Goal: Task Accomplishment & Management: Manage account settings

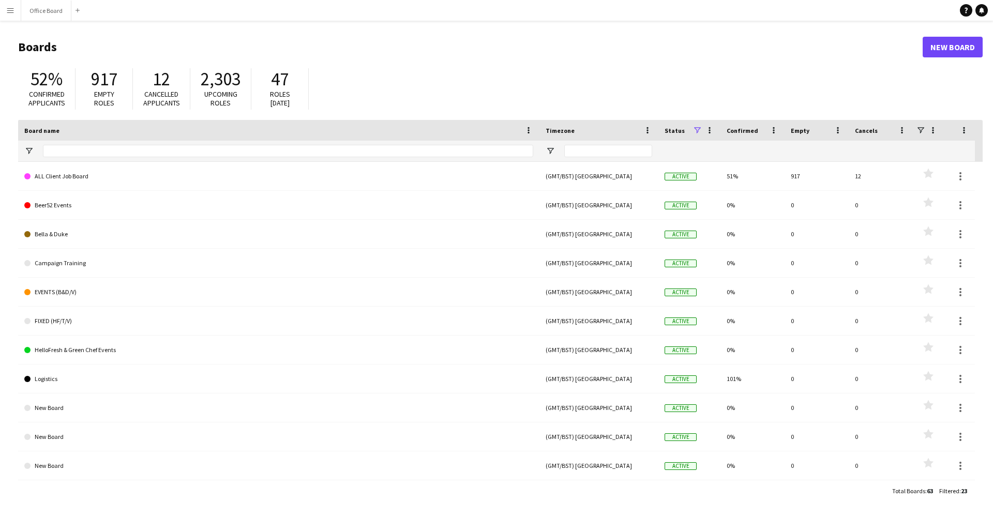
click at [11, 14] on app-icon "Menu" at bounding box center [10, 10] width 8 height 8
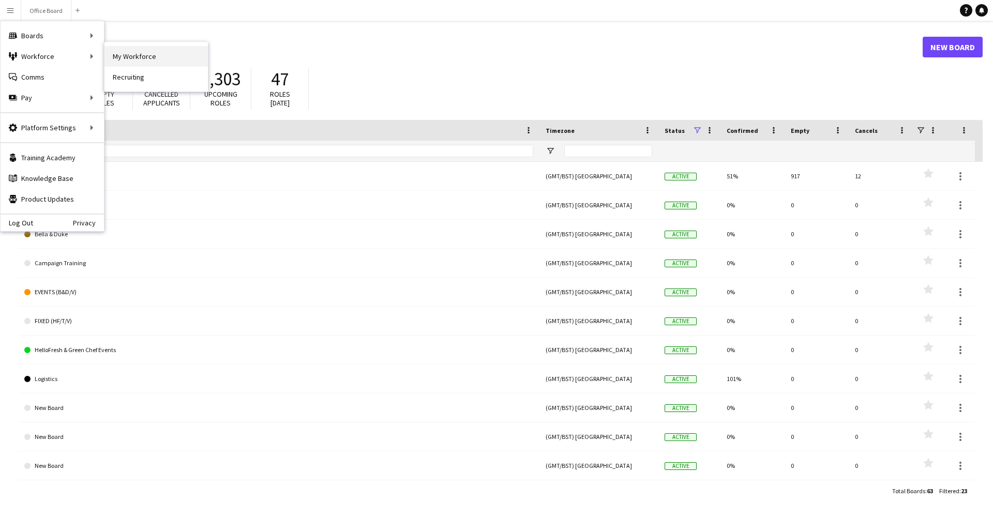
click at [161, 60] on link "My Workforce" at bounding box center [156, 56] width 103 height 21
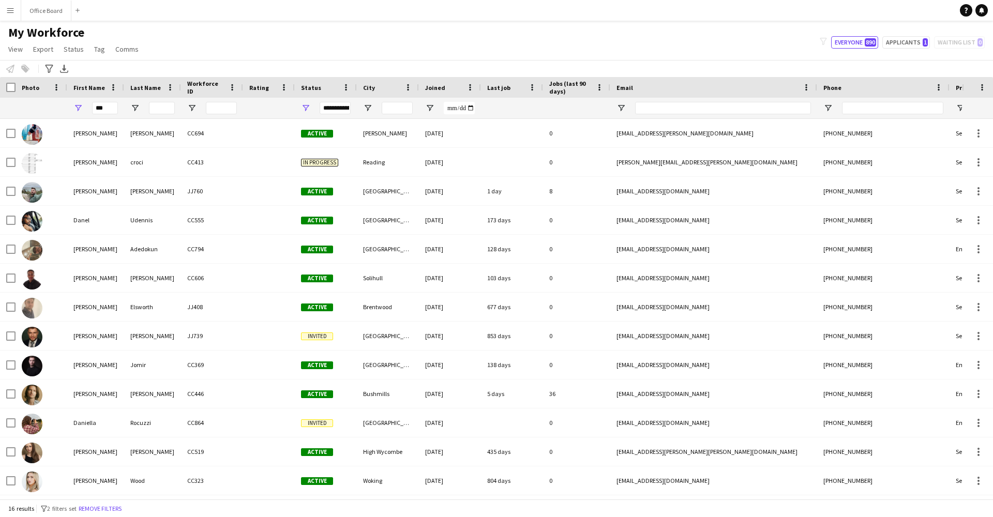
click at [14, 11] on app-icon "Menu" at bounding box center [10, 10] width 8 height 8
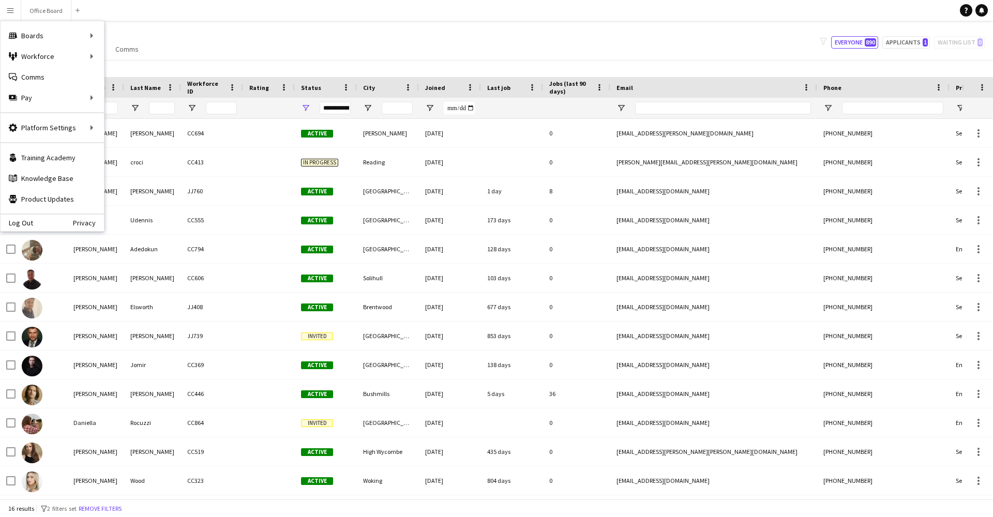
click at [220, 22] on main "My Workforce View Views Default view Basic Info Report New view Update view Del…" at bounding box center [496, 262] width 993 height 483
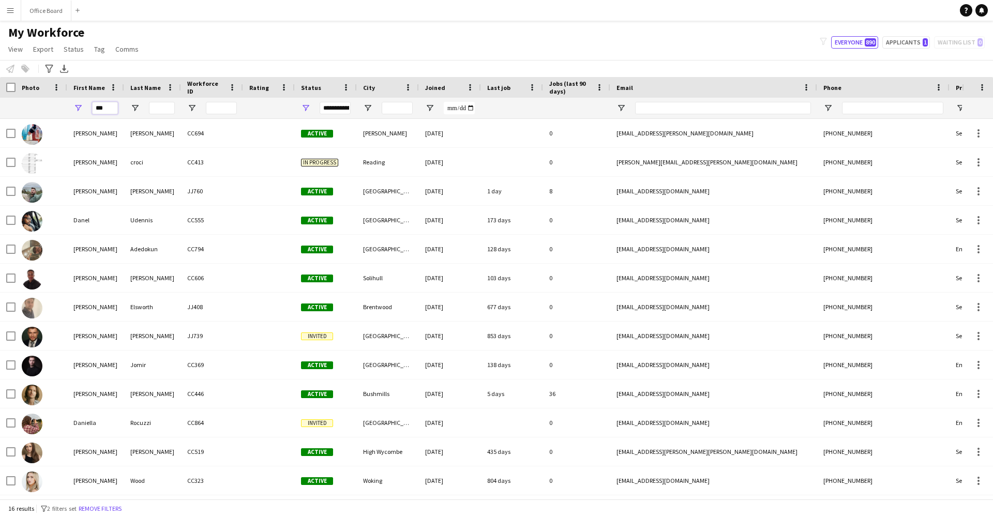
click at [105, 106] on input "***" at bounding box center [105, 108] width 26 height 12
click at [105, 104] on input "***" at bounding box center [105, 108] width 26 height 12
click at [3, 15] on button "Menu" at bounding box center [10, 10] width 21 height 21
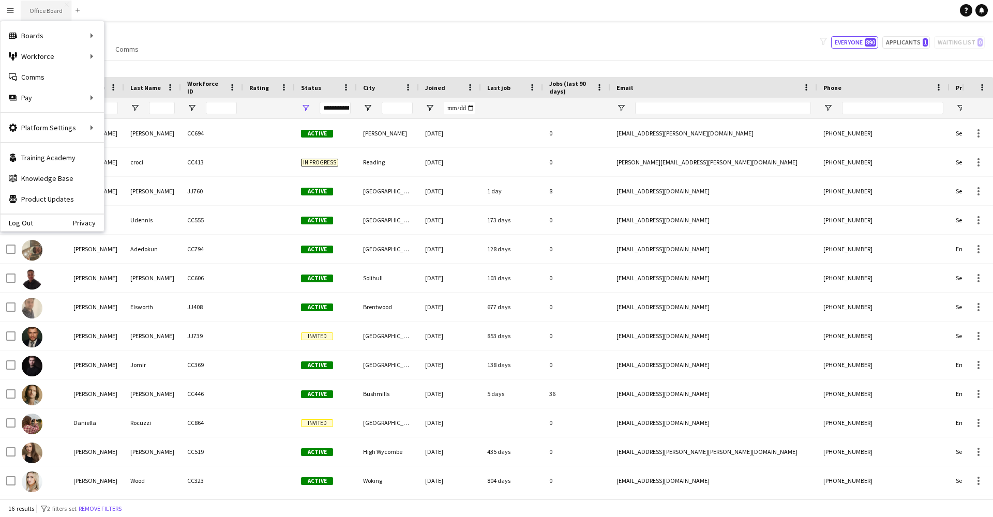
click at [54, 9] on button "Office Board Close" at bounding box center [46, 11] width 50 height 20
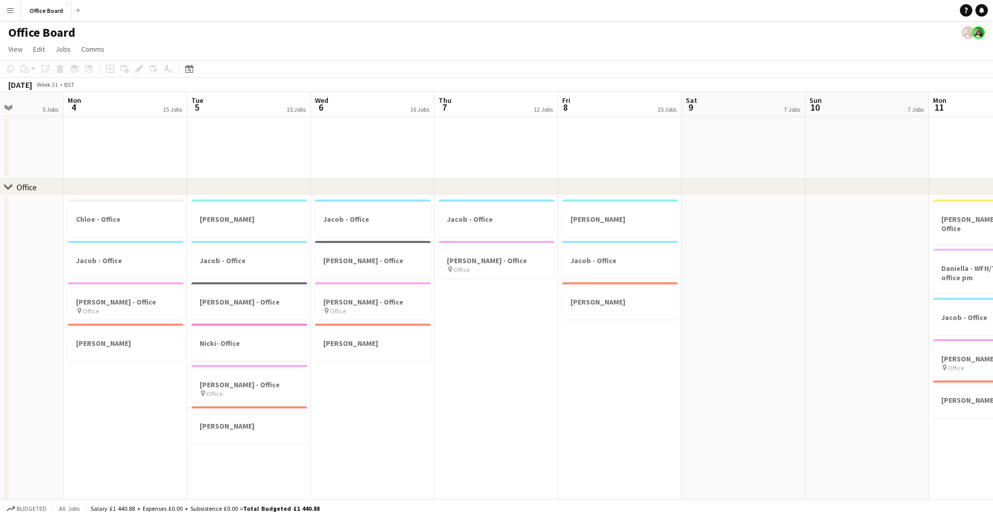
scroll to position [0, 308]
click at [10, 13] on app-icon "Menu" at bounding box center [10, 10] width 8 height 8
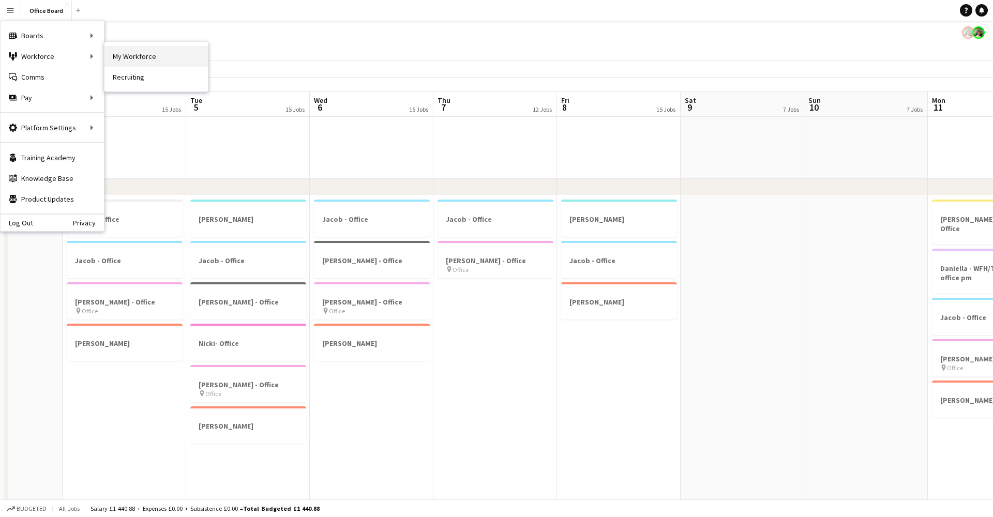
click at [144, 53] on link "My Workforce" at bounding box center [156, 56] width 103 height 21
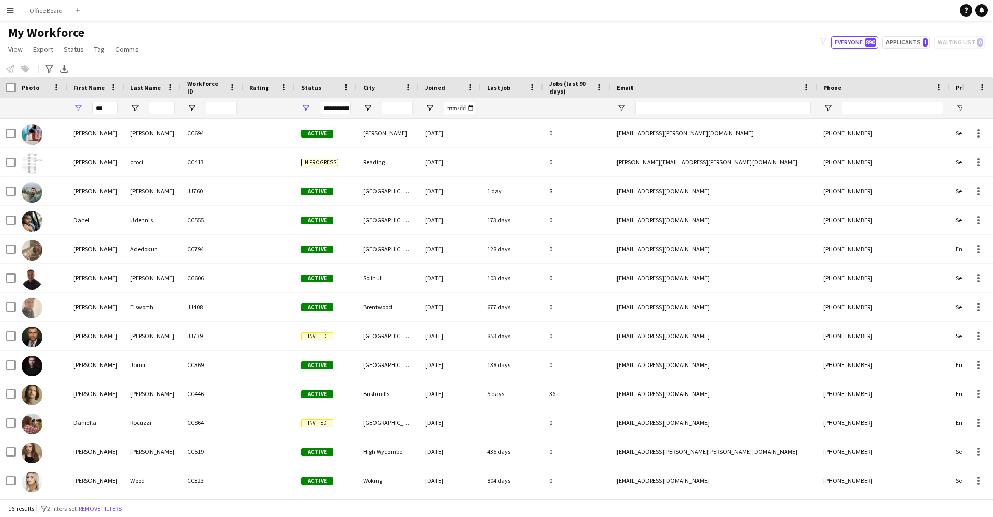
click at [5, 18] on button "Menu" at bounding box center [10, 10] width 21 height 21
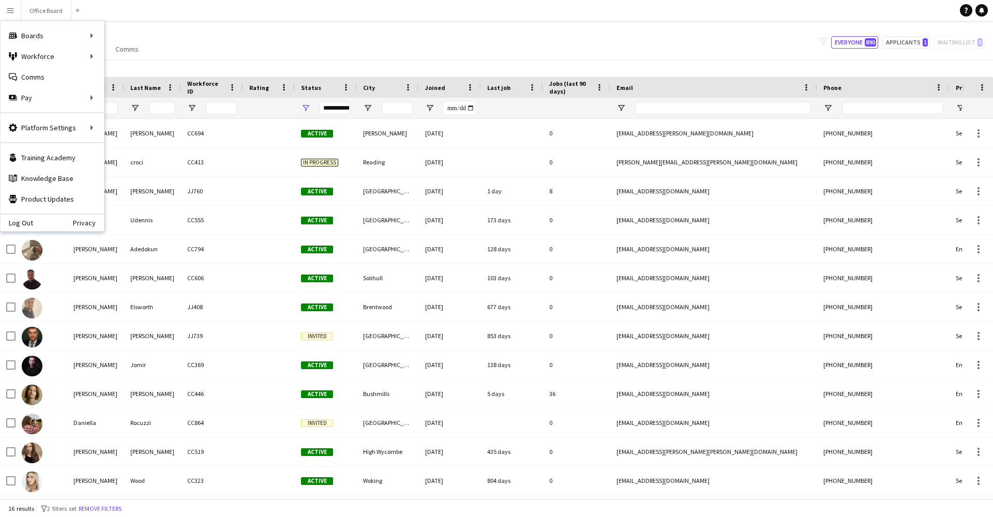
click at [614, 49] on div "My Workforce View Views Default view Basic Info Report New view Update view Del…" at bounding box center [496, 42] width 993 height 35
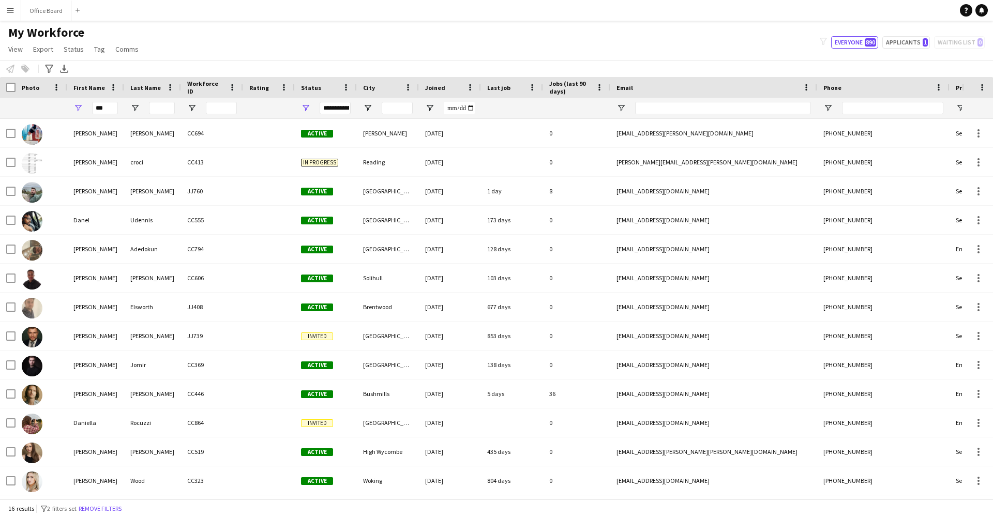
click at [575, 28] on div "My Workforce View Views Default view Basic Info Report New view Update view Del…" at bounding box center [496, 42] width 993 height 35
click at [9, 11] on app-icon "Menu" at bounding box center [10, 10] width 8 height 8
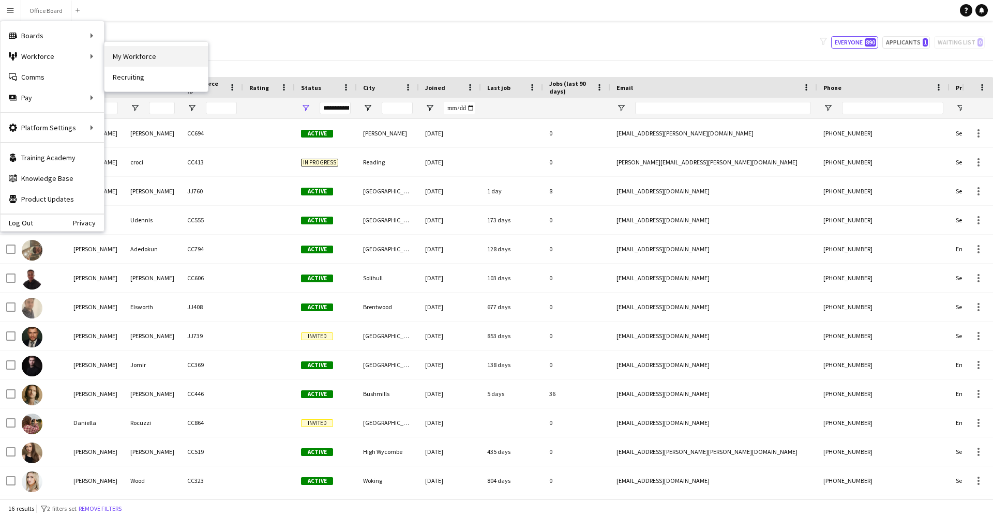
click at [110, 58] on link "My Workforce" at bounding box center [156, 56] width 103 height 21
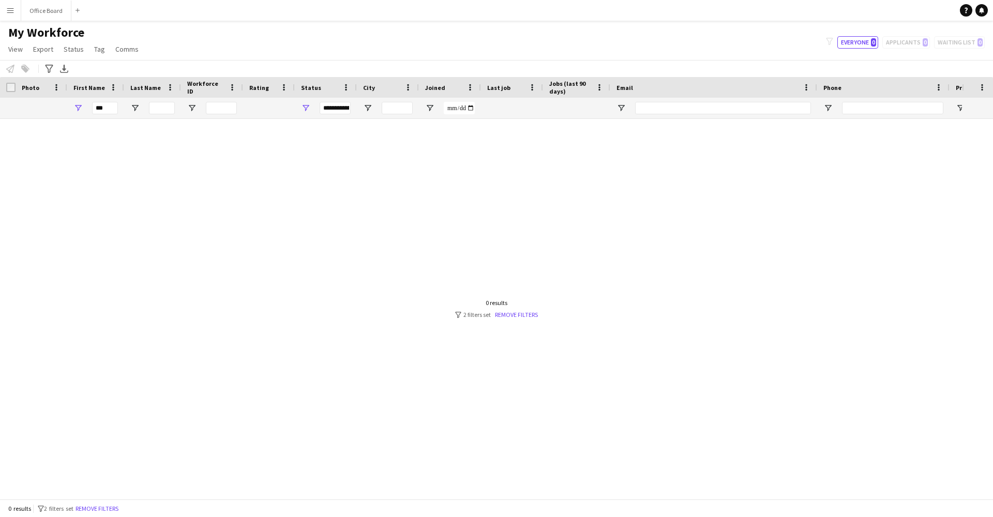
type input "***"
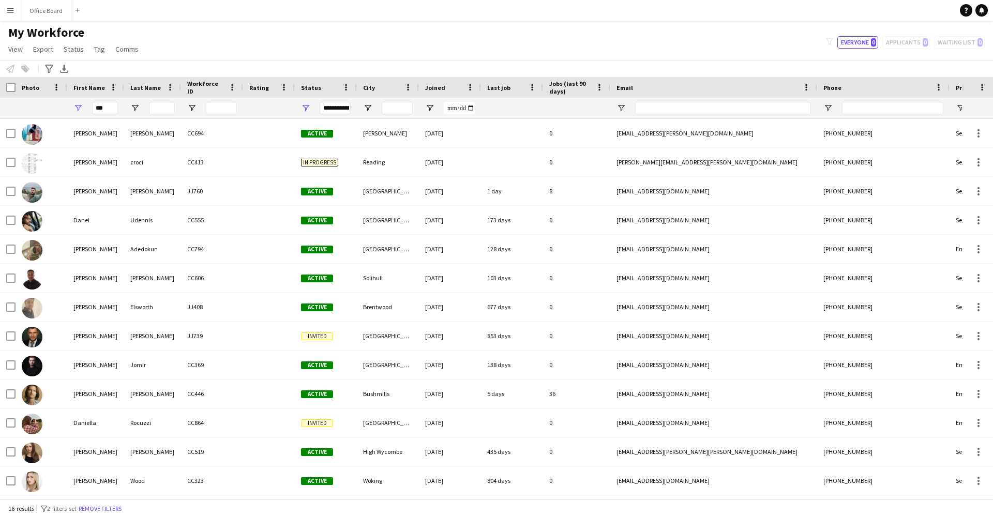
click at [15, 9] on button "Menu" at bounding box center [10, 10] width 21 height 21
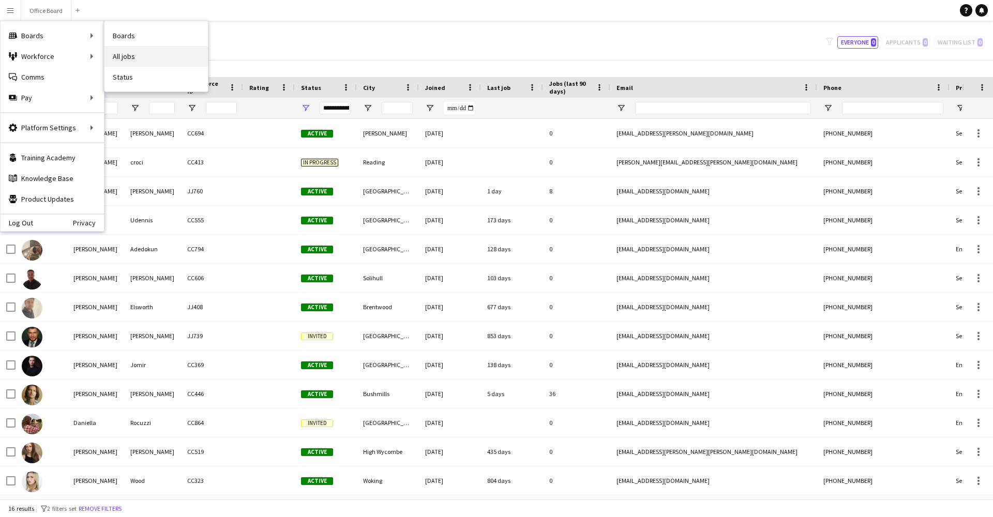
click at [126, 57] on link "All jobs" at bounding box center [156, 56] width 103 height 21
